Goal: Task Accomplishment & Management: Manage account settings

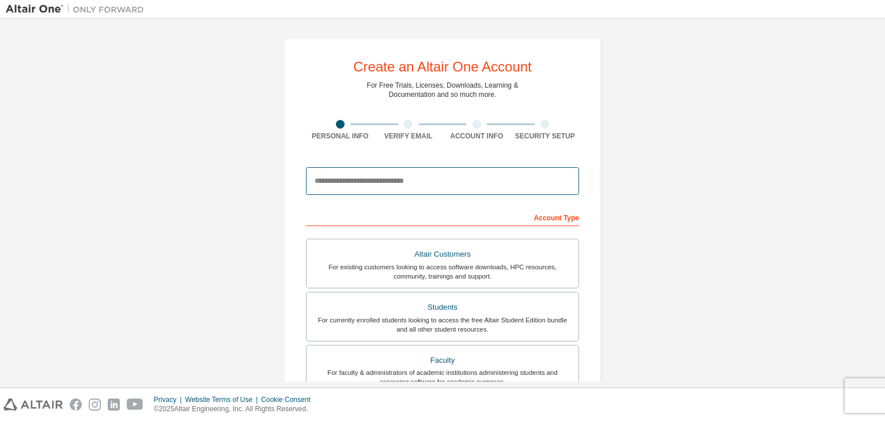
click at [404, 190] on input "email" at bounding box center [442, 181] width 273 height 28
type input "**********"
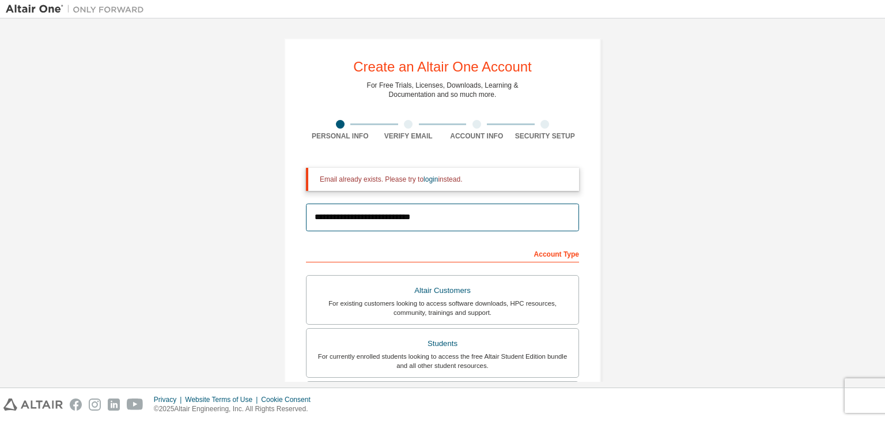
click at [467, 211] on input "**********" at bounding box center [442, 217] width 273 height 28
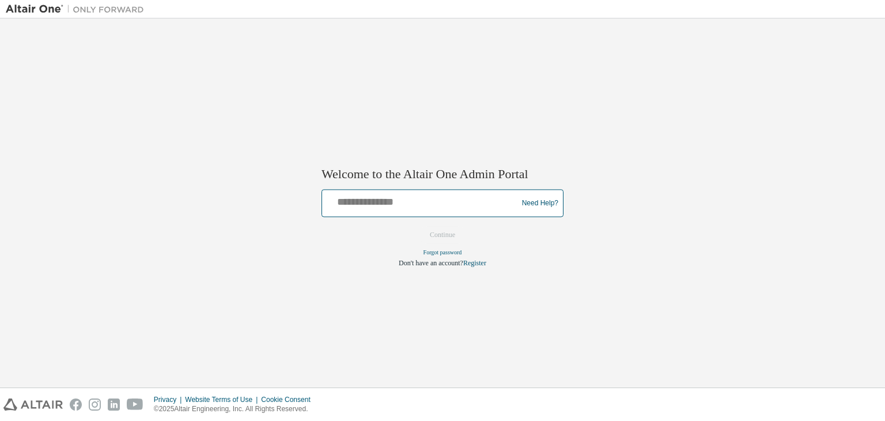
click at [408, 207] on input "text" at bounding box center [422, 200] width 190 height 17
type input "**********"
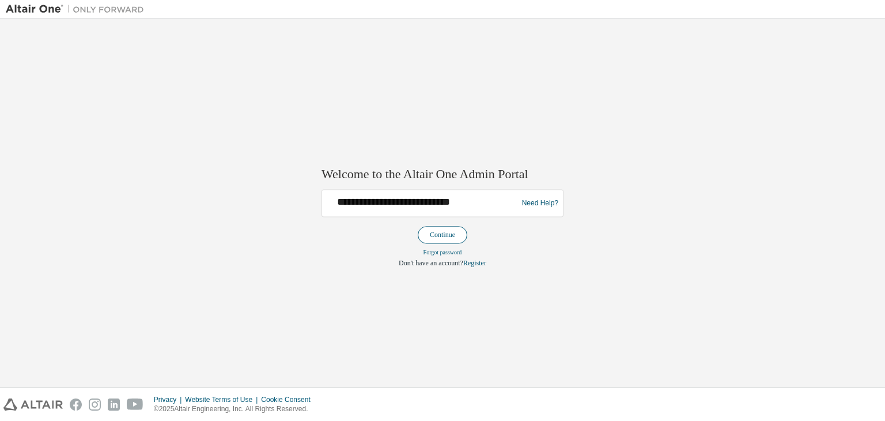
click at [442, 231] on button "Continue" at bounding box center [443, 234] width 50 height 17
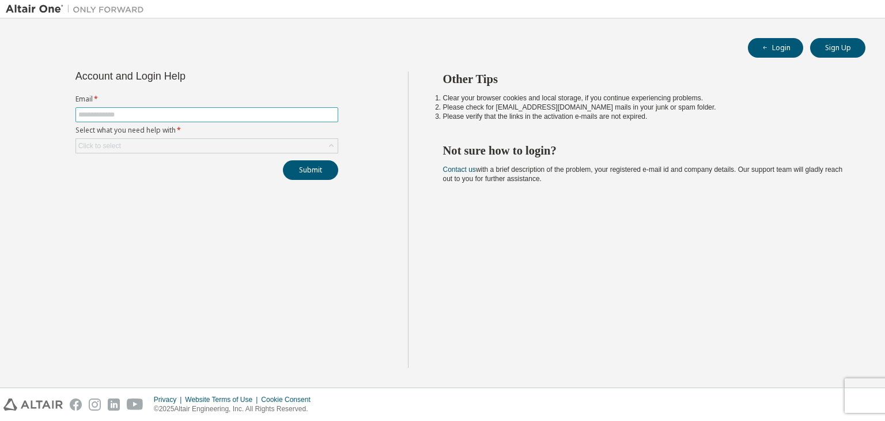
click at [241, 112] on input "text" at bounding box center [206, 114] width 257 height 9
type input "**********"
click at [312, 150] on div "**********" at bounding box center [207, 125] width 277 height 108
click at [312, 150] on div "Click to select" at bounding box center [207, 146] width 262 height 14
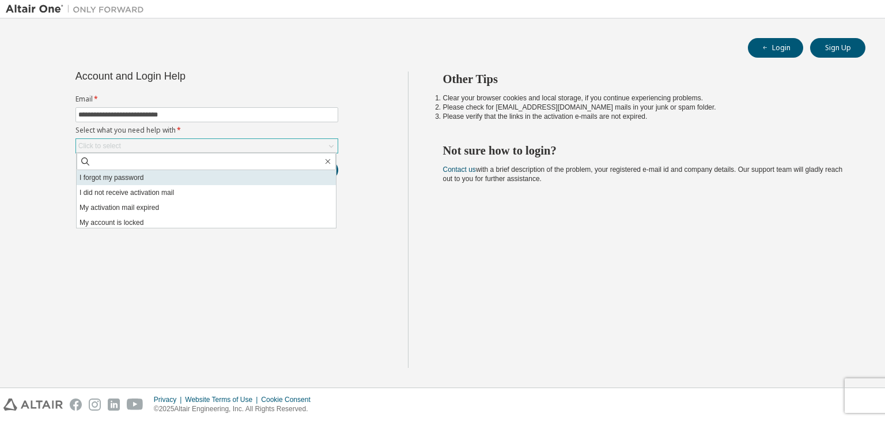
click at [215, 178] on li "I forgot my password" at bounding box center [206, 177] width 259 height 15
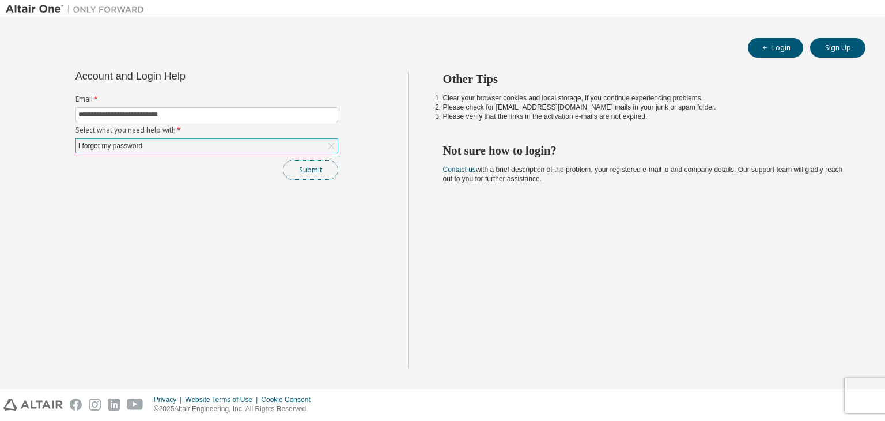
click at [303, 175] on button "Submit" at bounding box center [310, 170] width 55 height 20
click at [311, 174] on button "Submit" at bounding box center [310, 170] width 55 height 20
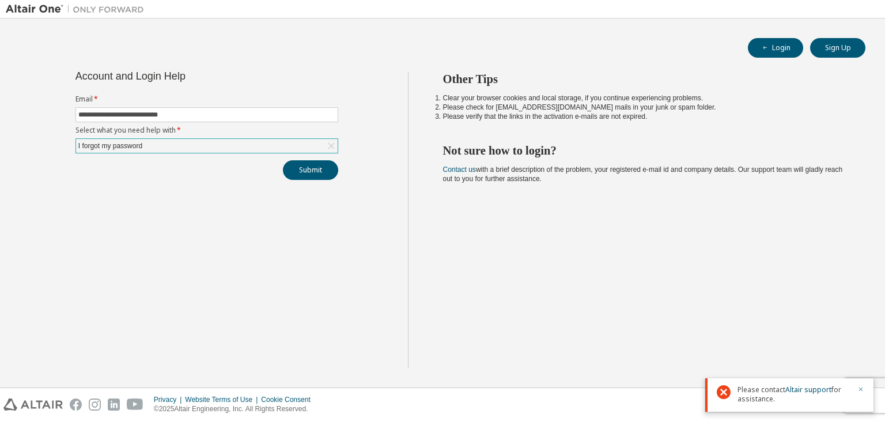
click at [858, 388] on icon "button" at bounding box center [860, 388] width 7 height 7
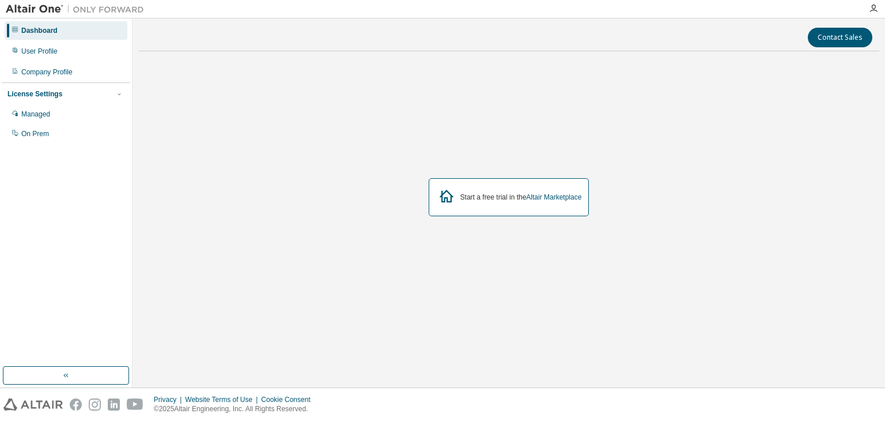
click at [540, 201] on div "Start a free trial in the Altair Marketplace" at bounding box center [509, 197] width 161 height 38
click at [84, 44] on div "User Profile" at bounding box center [66, 51] width 123 height 18
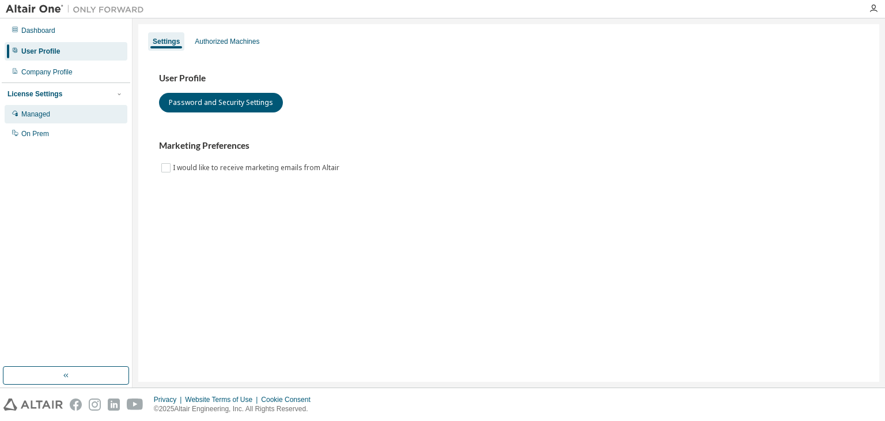
click at [81, 122] on div "Managed" at bounding box center [66, 114] width 123 height 18
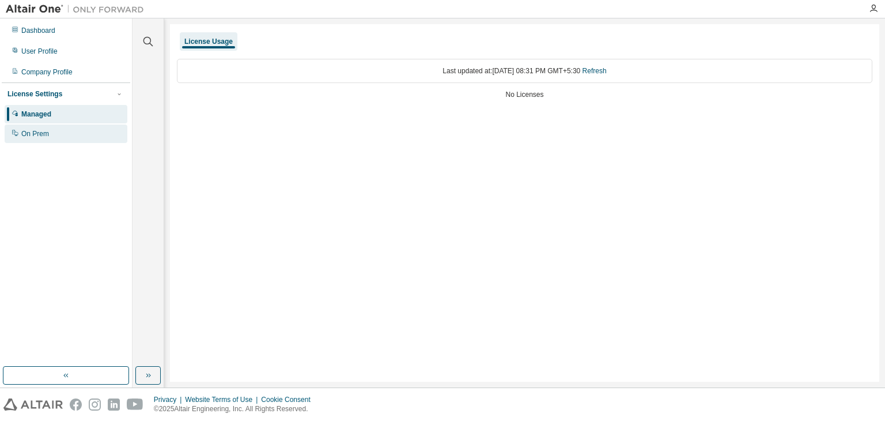
click at [70, 135] on div "On Prem" at bounding box center [66, 133] width 123 height 18
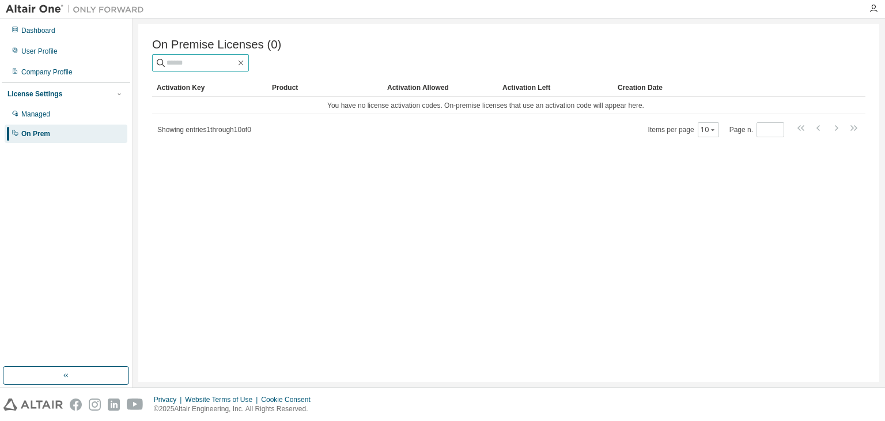
click at [200, 63] on input "text" at bounding box center [200, 63] width 69 height 12
click at [278, 134] on div "Showing entries 1 through 10 of 0 Items per page 10 Page n. *" at bounding box center [508, 129] width 713 height 17
click at [60, 41] on div "Dashboard User Profile Company Profile License Settings Managed On Prem" at bounding box center [66, 82] width 128 height 124
click at [56, 35] on div "Dashboard" at bounding box center [66, 30] width 123 height 18
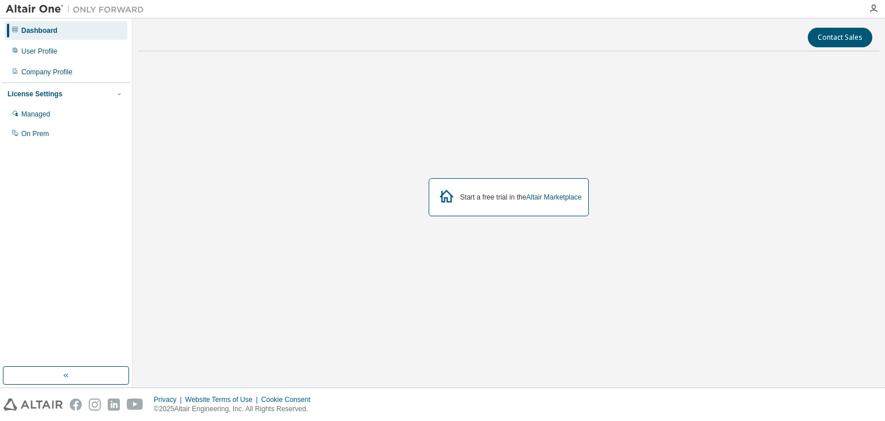
click at [522, 179] on div "Start a free trial in the Altair Marketplace" at bounding box center [509, 197] width 161 height 38
click at [517, 195] on div "Start a free trial in the Altair Marketplace" at bounding box center [521, 196] width 122 height 9
click at [72, 117] on div "Managed" at bounding box center [66, 114] width 123 height 18
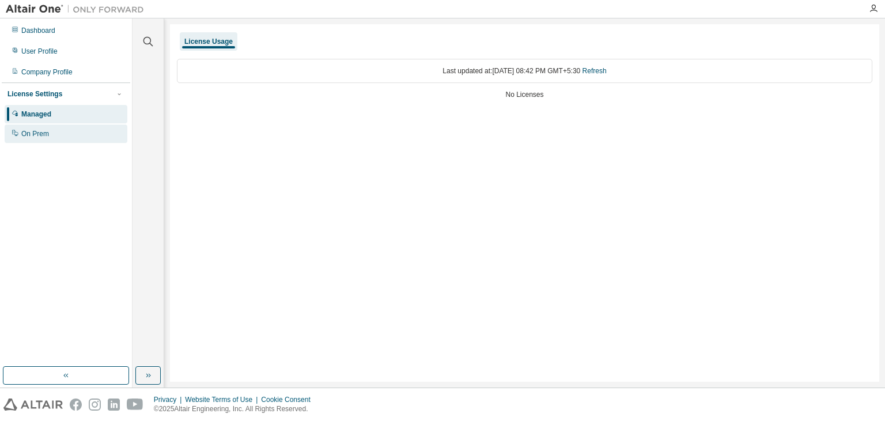
click at [53, 139] on div "On Prem" at bounding box center [66, 133] width 123 height 18
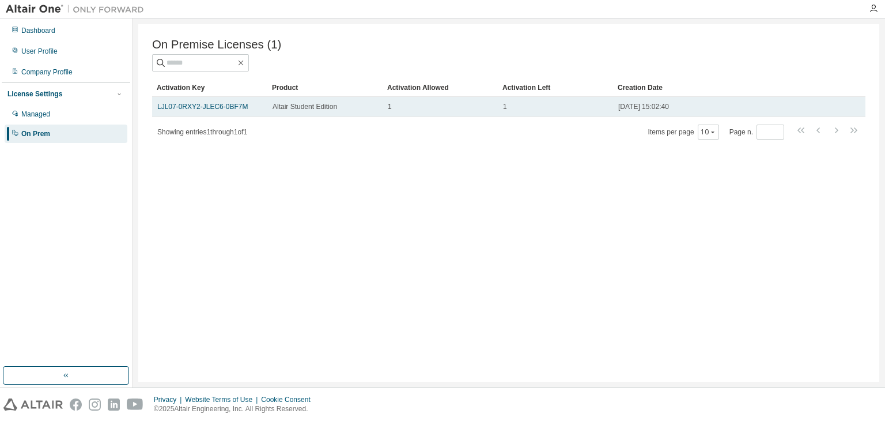
click at [226, 116] on td "LJL07-0RXY2-JLEC6-0BF7M" at bounding box center [209, 107] width 115 height 20
click at [213, 111] on link "LJL07-0RXY2-JLEC6-0BF7M" at bounding box center [202, 107] width 90 height 8
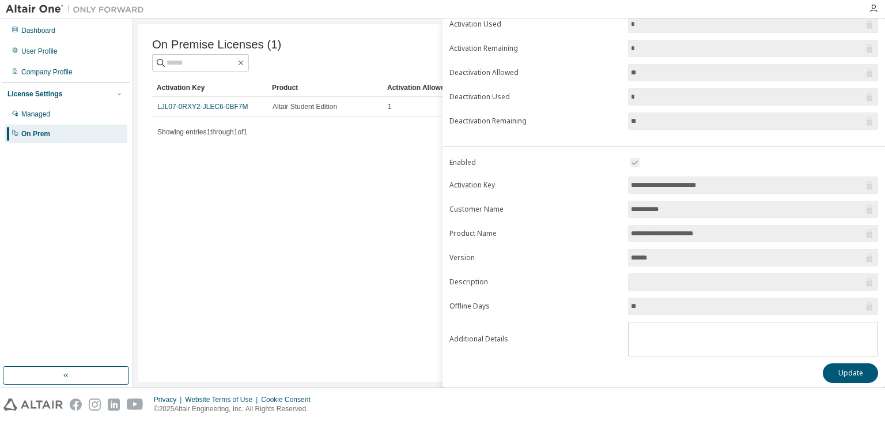
scroll to position [106, 0]
drag, startPoint x: 716, startPoint y: 183, endPoint x: 623, endPoint y: 187, distance: 92.9
click at [623, 187] on form "**********" at bounding box center [663, 256] width 429 height 200
click at [392, 245] on div "On Premise Licenses (1) Clear Load Save Save As Field Operator Value Select fil…" at bounding box center [508, 202] width 741 height 357
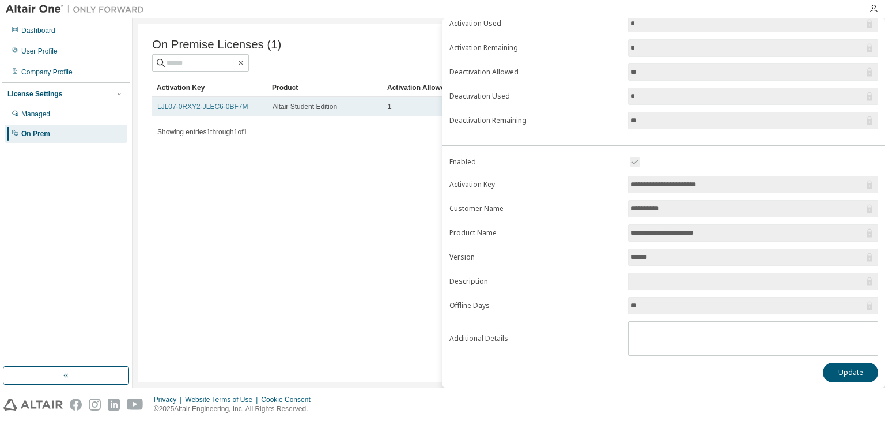
click at [233, 110] on link "LJL07-0RXY2-JLEC6-0BF7M" at bounding box center [202, 107] width 90 height 8
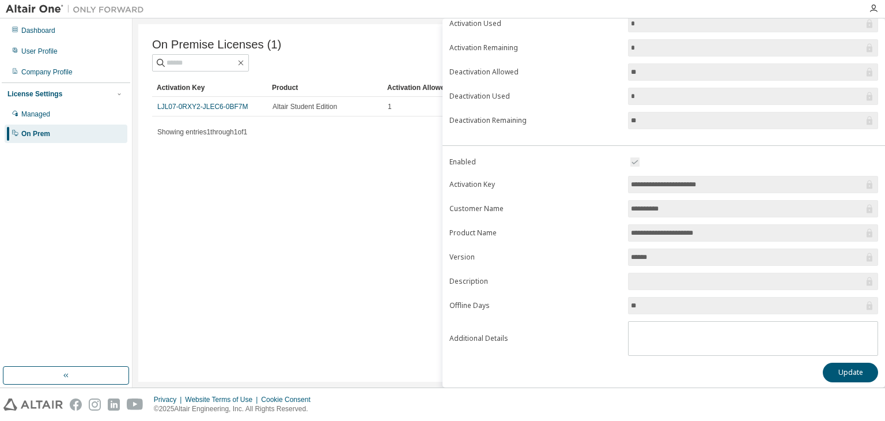
drag, startPoint x: 233, startPoint y: 110, endPoint x: 184, endPoint y: 313, distance: 208.8
click at [184, 313] on div "On Premise Licenses (1) Clear Load Save Save As Field Operator Value Select fil…" at bounding box center [508, 202] width 741 height 357
drag, startPoint x: 728, startPoint y: 182, endPoint x: 614, endPoint y: 183, distance: 114.1
click at [614, 183] on form "**********" at bounding box center [663, 255] width 429 height 200
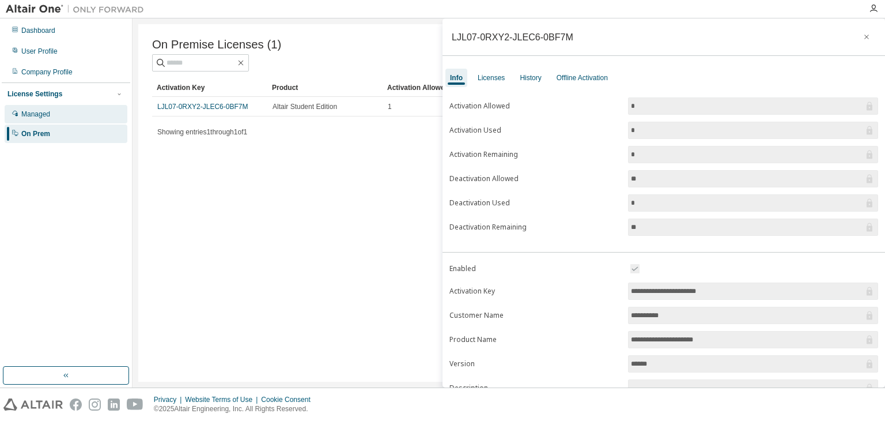
click at [77, 119] on div "Managed" at bounding box center [66, 114] width 123 height 18
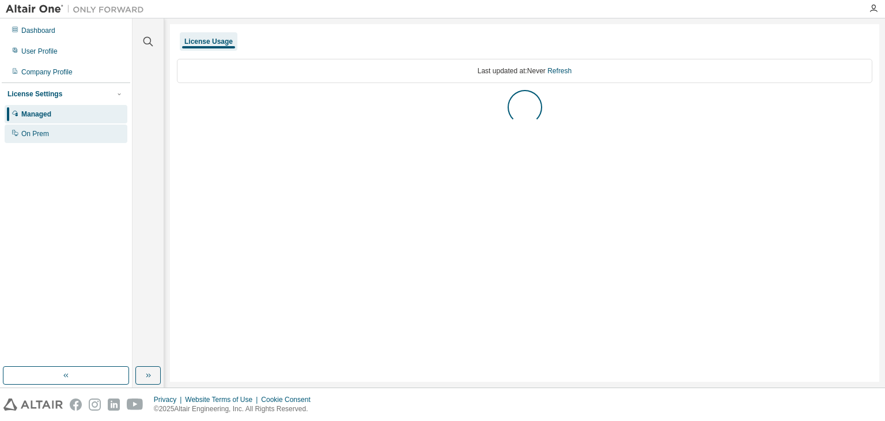
click at [74, 134] on div "On Prem" at bounding box center [66, 133] width 123 height 18
